Goal: Task Accomplishment & Management: Manage account settings

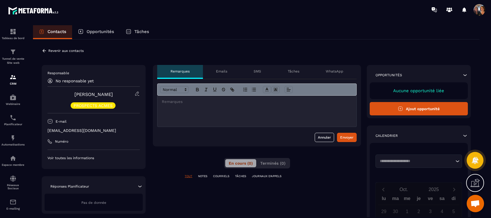
scroll to position [1082, 0]
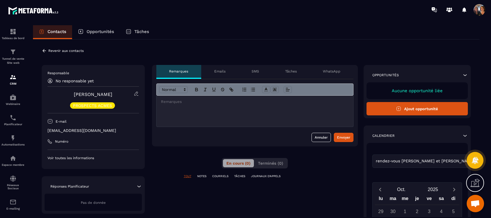
click at [43, 50] on icon at bounding box center [44, 50] width 3 height 3
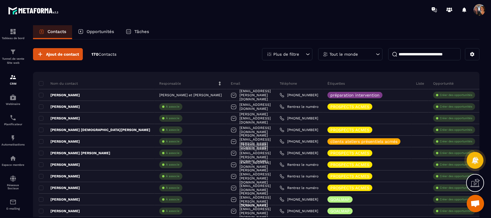
click at [306, 52] on icon at bounding box center [308, 54] width 6 height 6
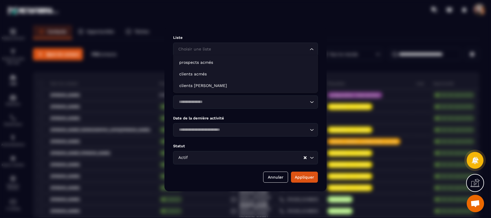
click at [313, 48] on icon "Search for option" at bounding box center [312, 49] width 6 height 6
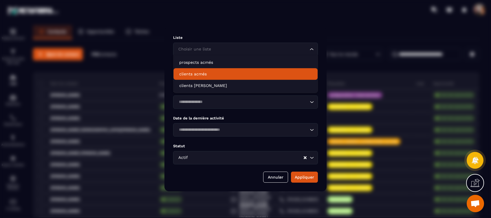
click at [246, 72] on p "clients acmés" at bounding box center [245, 74] width 133 height 6
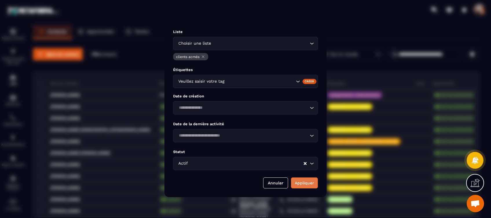
click at [308, 181] on button "Appliquer" at bounding box center [304, 182] width 27 height 11
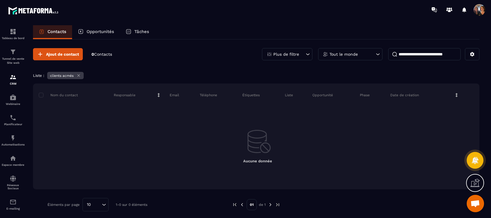
click at [306, 53] on icon at bounding box center [308, 54] width 6 height 6
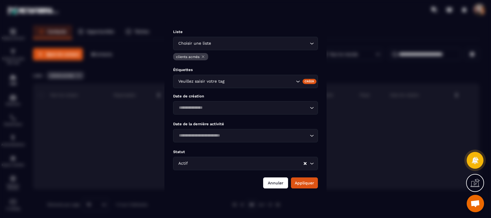
click at [282, 184] on button "Annuler" at bounding box center [275, 182] width 25 height 11
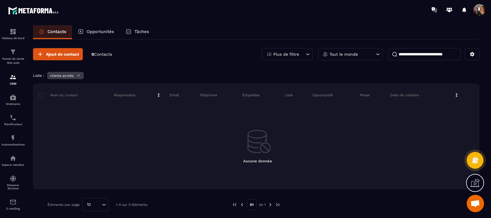
click at [79, 74] on icon at bounding box center [78, 75] width 4 height 4
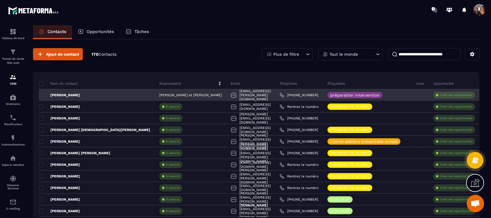
click at [454, 94] on p "Créer des opportunités" at bounding box center [456, 95] width 32 height 4
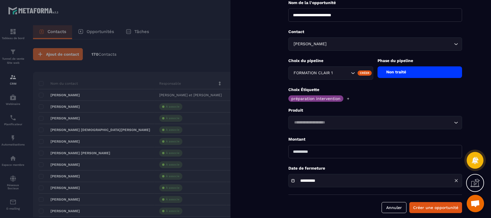
scroll to position [45, 0]
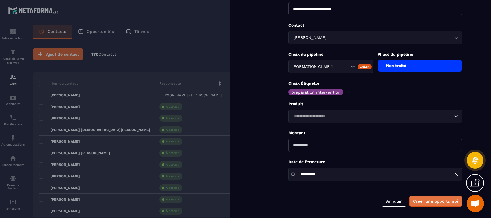
click at [437, 200] on button "Créer une opportunité" at bounding box center [436, 201] width 53 height 11
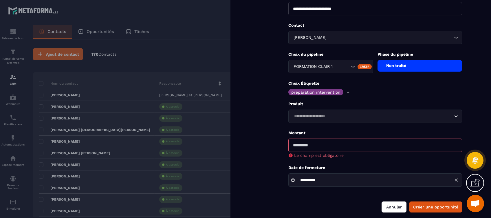
click at [386, 206] on button "Annuler" at bounding box center [394, 206] width 25 height 11
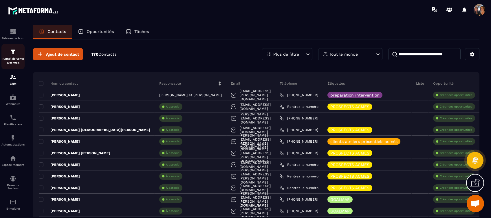
click at [12, 56] on div "Tunnel de vente Site web" at bounding box center [12, 56] width 23 height 17
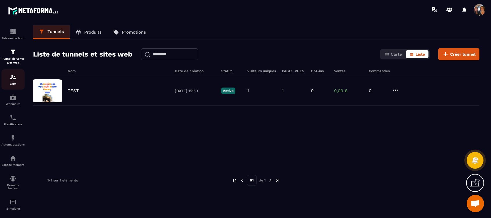
click at [15, 81] on img at bounding box center [13, 77] width 7 height 7
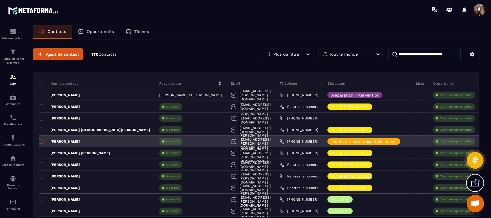
click at [41, 143] on span at bounding box center [41, 141] width 5 height 5
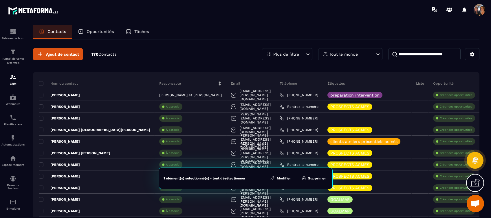
click at [285, 176] on button "Modifier" at bounding box center [281, 178] width 24 height 6
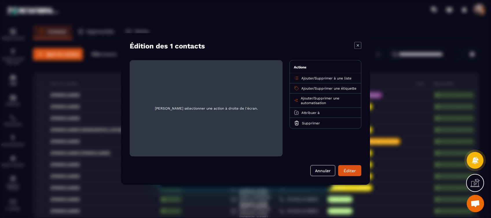
click at [309, 77] on span "Ajouter" at bounding box center [308, 78] width 12 height 4
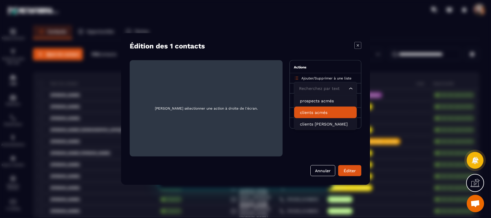
click at [315, 111] on p "clients acmés" at bounding box center [325, 112] width 51 height 6
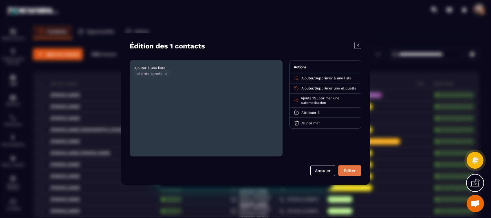
click at [348, 169] on button "Éditer" at bounding box center [349, 170] width 23 height 11
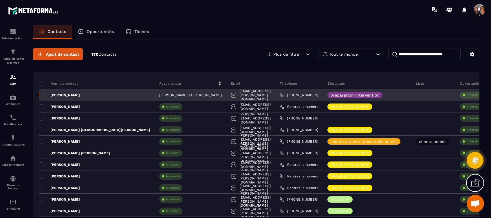
click at [42, 93] on span at bounding box center [41, 95] width 5 height 5
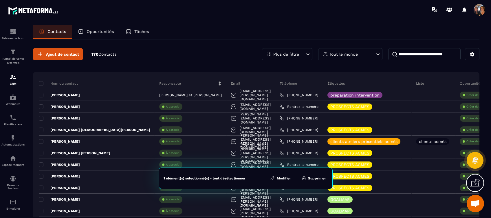
click at [286, 178] on button "Modifier" at bounding box center [281, 178] width 24 height 6
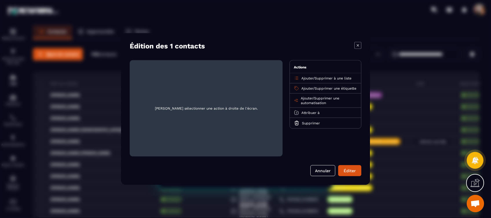
click at [310, 77] on span "Ajouter" at bounding box center [308, 78] width 12 height 4
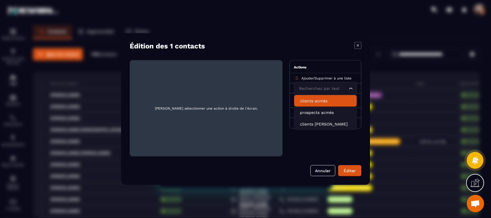
click at [312, 102] on p "clients acmés" at bounding box center [325, 101] width 51 height 6
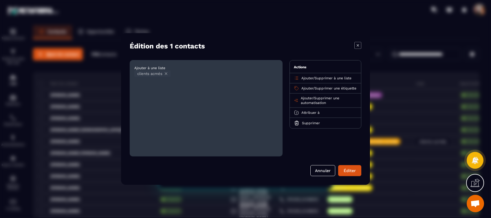
click at [350, 169] on button "Éditer" at bounding box center [349, 170] width 23 height 11
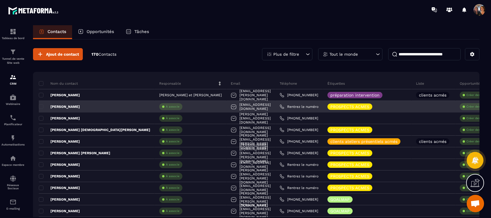
click at [43, 106] on p "[PERSON_NAME]" at bounding box center [59, 106] width 41 height 5
